Goal: Information Seeking & Learning: Stay updated

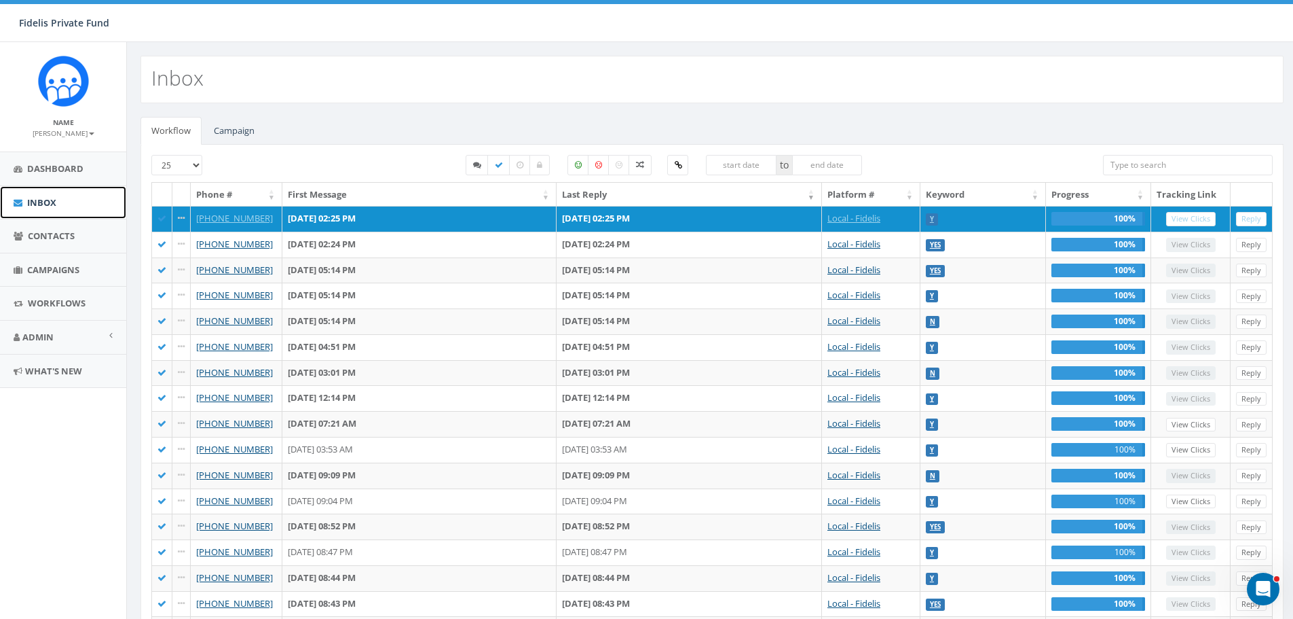
click at [52, 198] on span "Inbox" at bounding box center [41, 202] width 29 height 12
click at [52, 203] on span "Inbox" at bounding box center [41, 202] width 29 height 12
